Goal: Find specific page/section: Find specific page/section

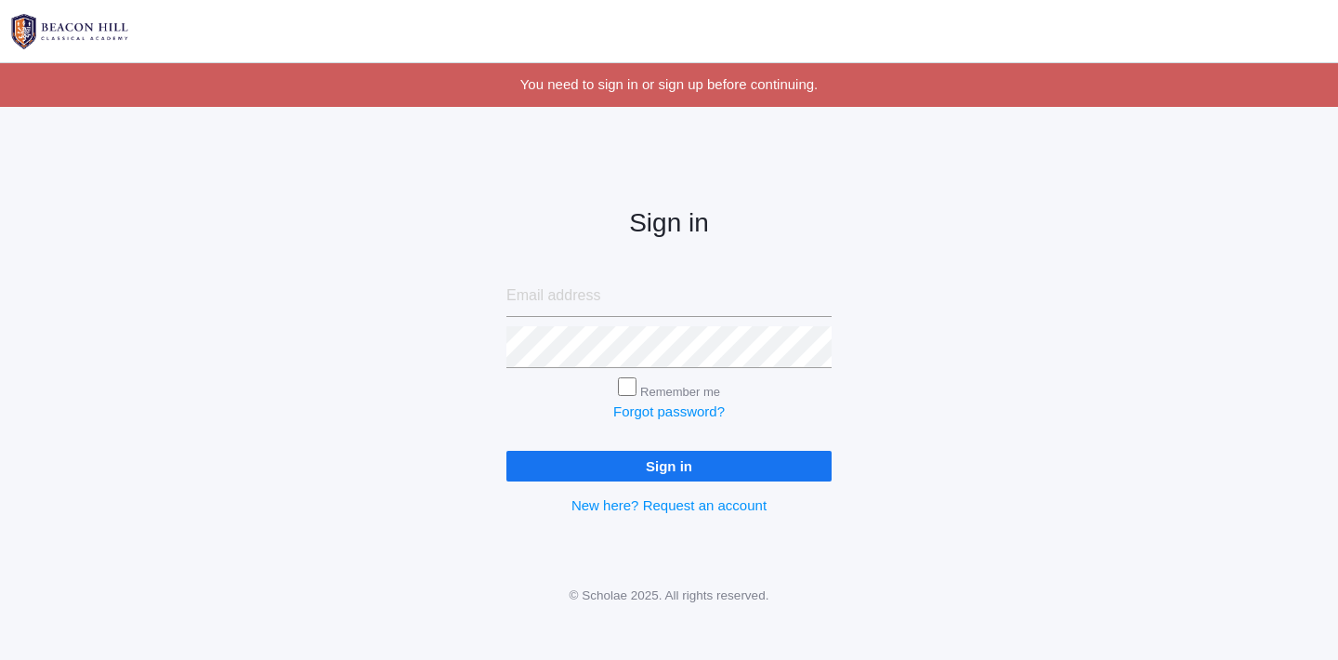
type input "[EMAIL_ADDRESS][DOMAIN_NAME]"
click at [596, 292] on input "[EMAIL_ADDRESS][DOMAIN_NAME]" at bounding box center [668, 296] width 325 height 42
click at [592, 476] on input "Sign in" at bounding box center [668, 466] width 325 height 31
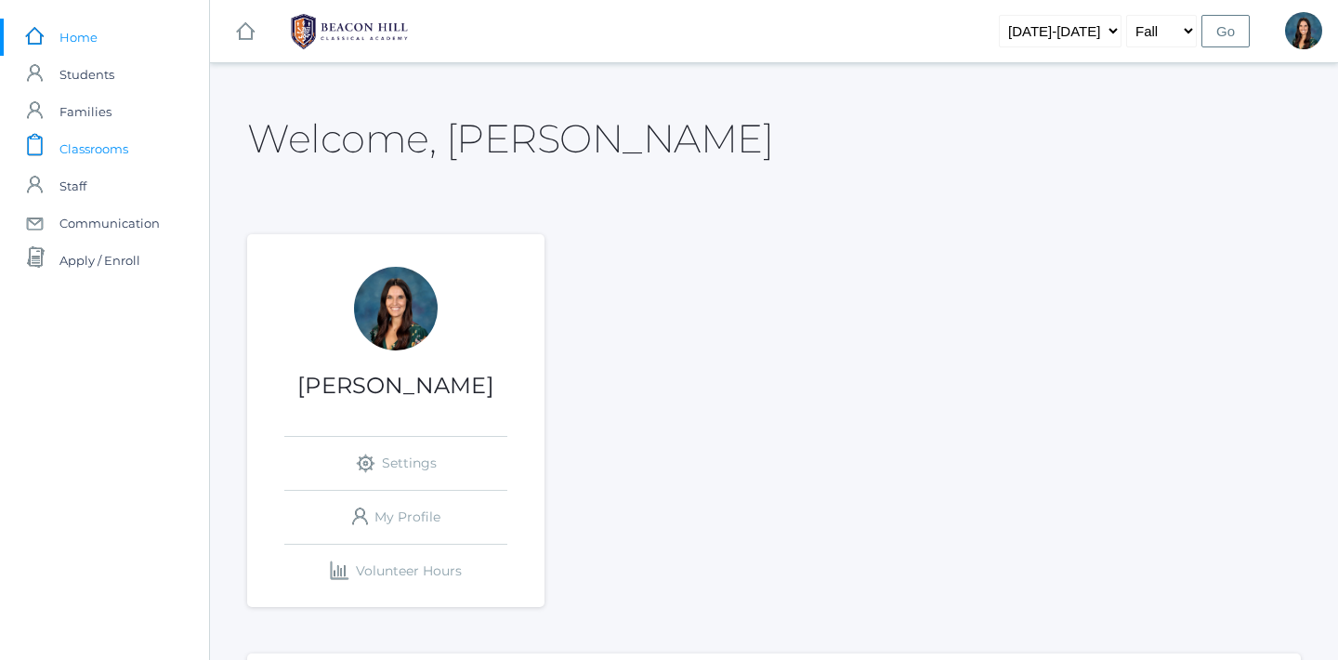
click at [118, 138] on span "Classrooms" at bounding box center [93, 148] width 69 height 37
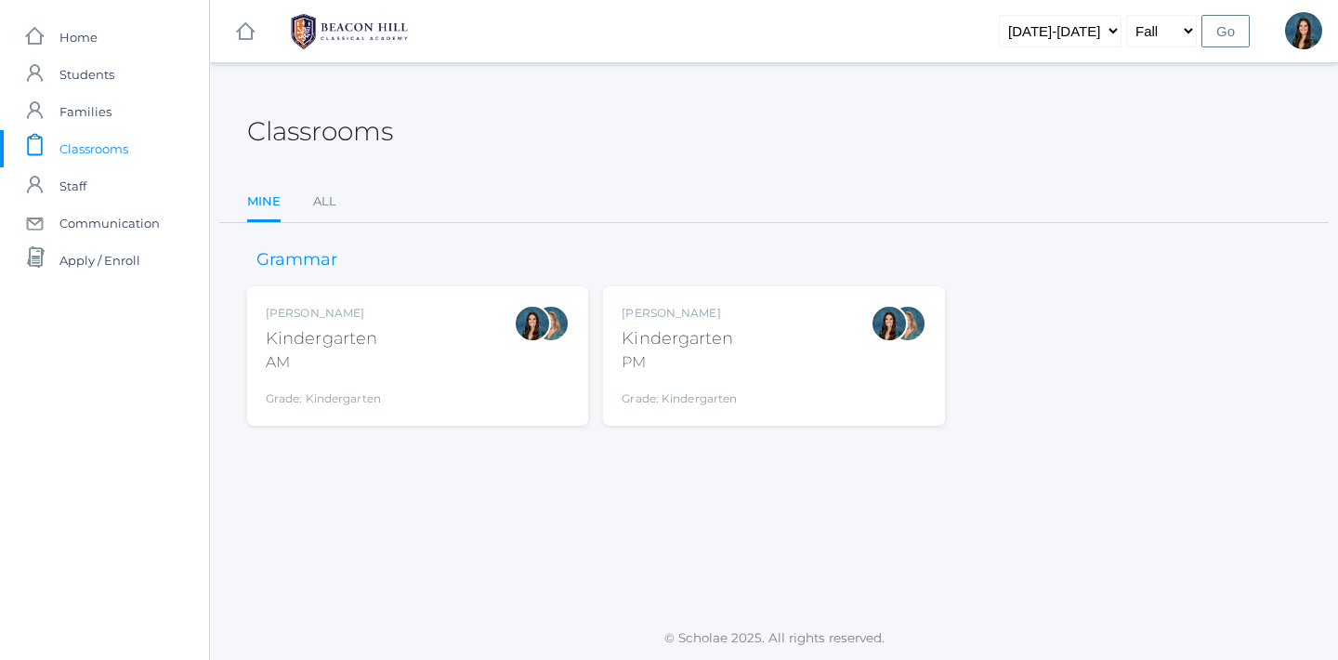
click at [636, 334] on div "Kindergarten" at bounding box center [679, 338] width 115 height 25
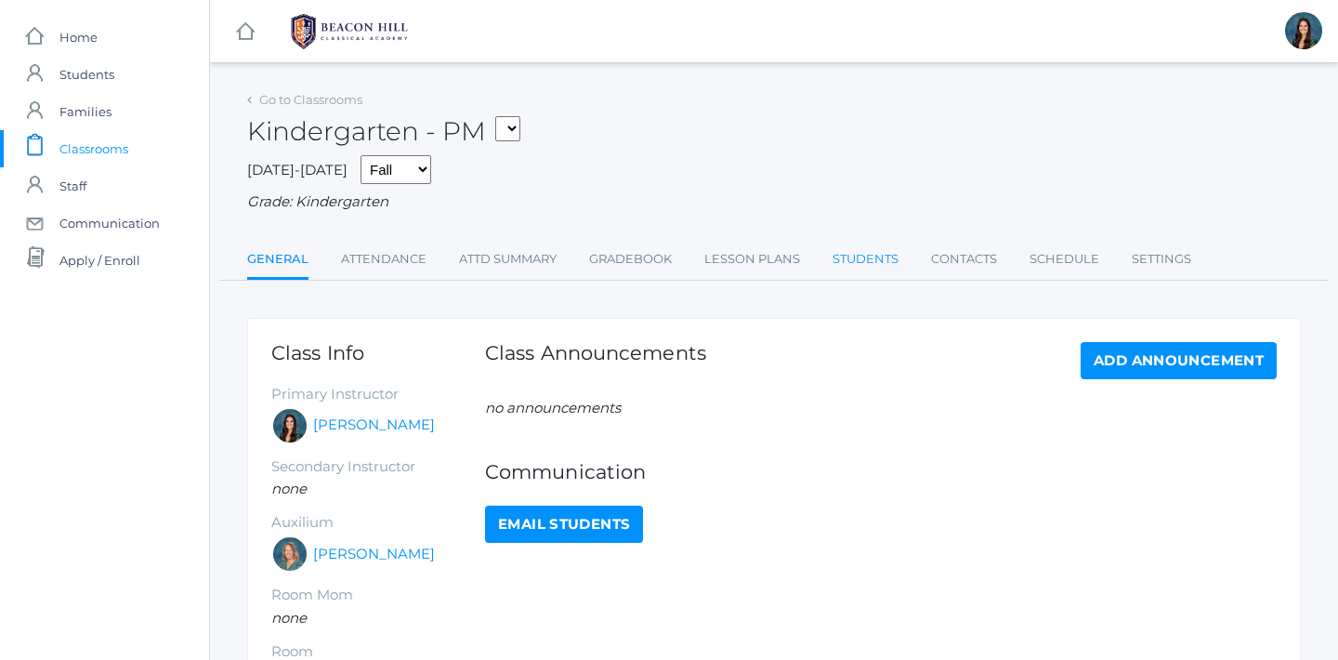
click at [865, 268] on link "Students" at bounding box center [866, 259] width 66 height 37
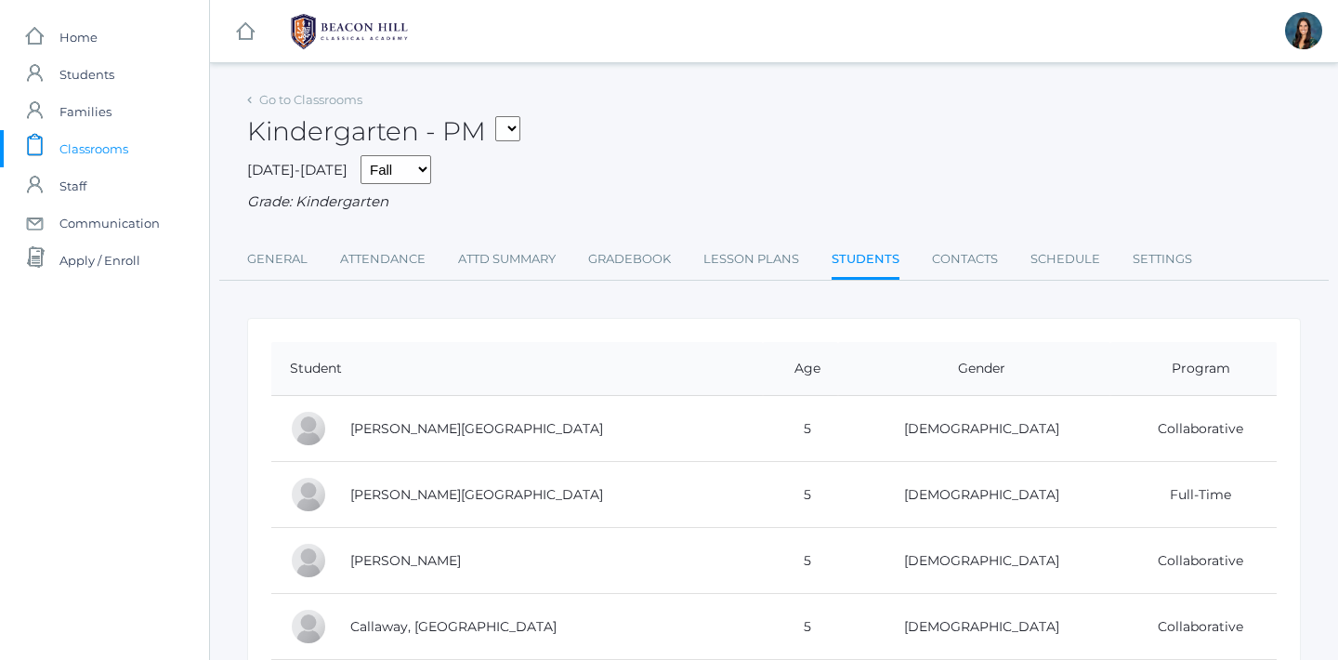
click at [505, 121] on select "*KIND - Kindergarten AM *KIND - Kindergarten PM" at bounding box center [507, 128] width 25 height 25
select select "1957"
click at [501, 116] on select "*KIND - Kindergarten AM *KIND - Kindergarten PM" at bounding box center [507, 128] width 25 height 25
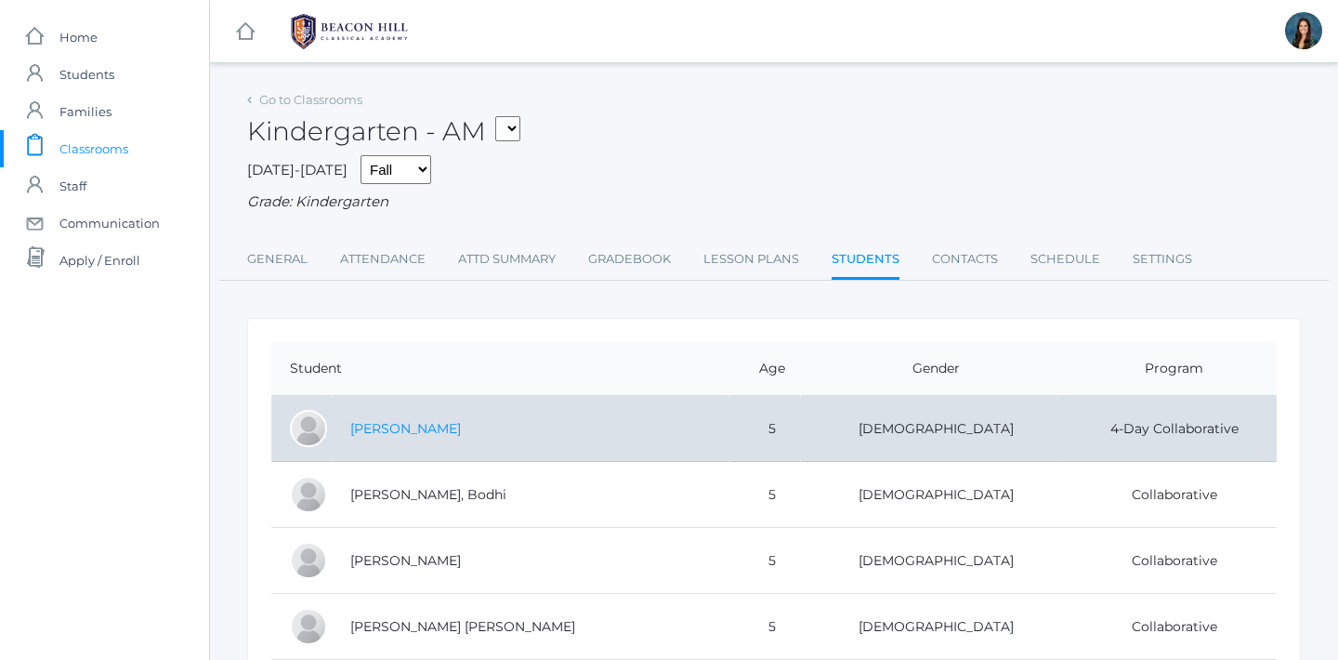
click at [389, 429] on link "[PERSON_NAME]" at bounding box center [405, 428] width 111 height 17
